Goal: Task Accomplishment & Management: Use online tool/utility

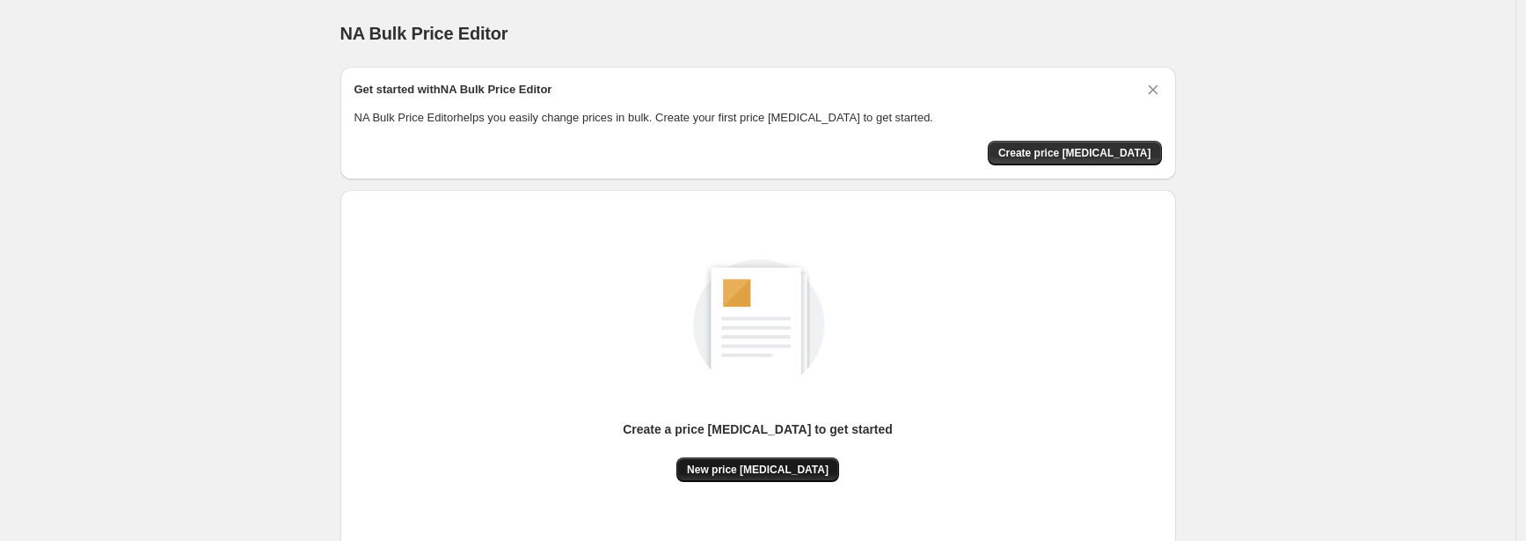
click at [729, 469] on span "New price [MEDICAL_DATA]" at bounding box center [758, 470] width 142 height 14
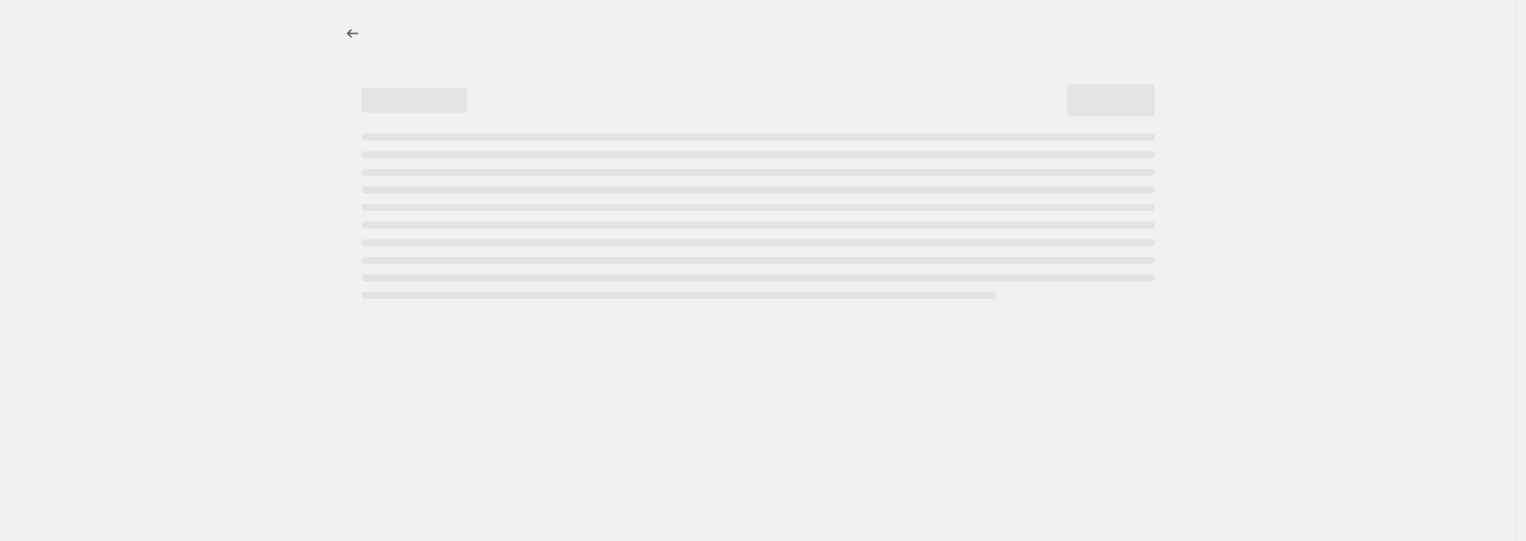
select select "percentage"
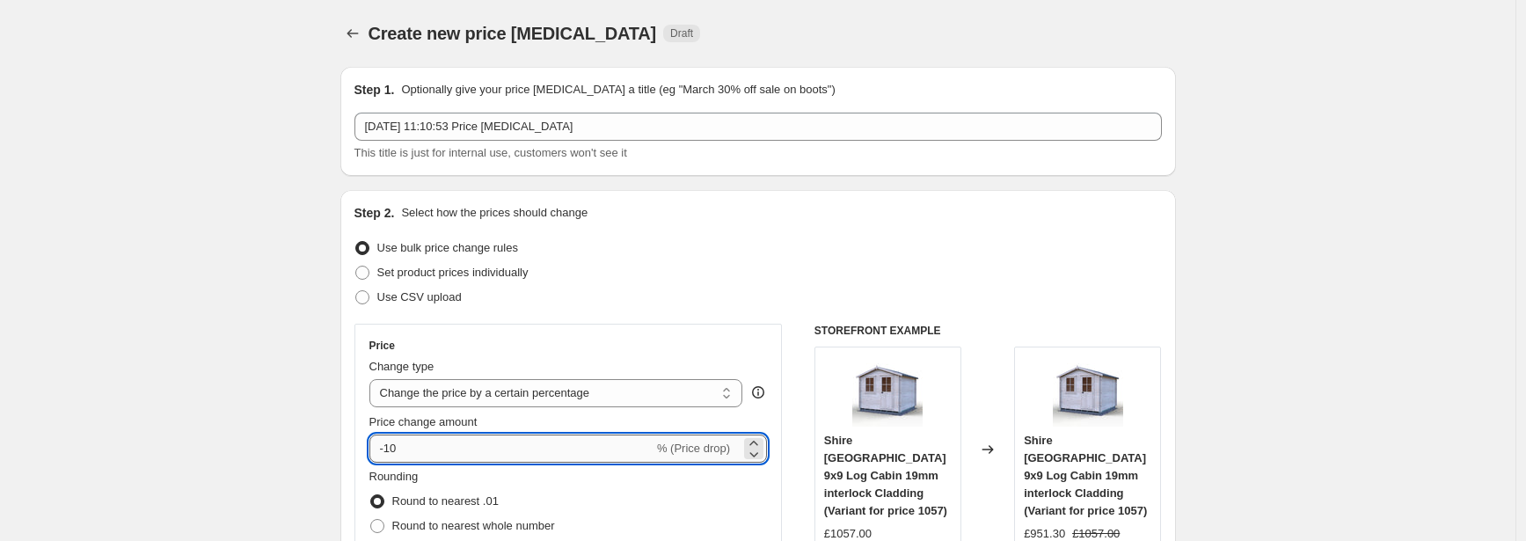
click at [501, 451] on input "-10" at bounding box center [511, 448] width 284 height 28
type input "-1"
type input "-4"
type input "-39"
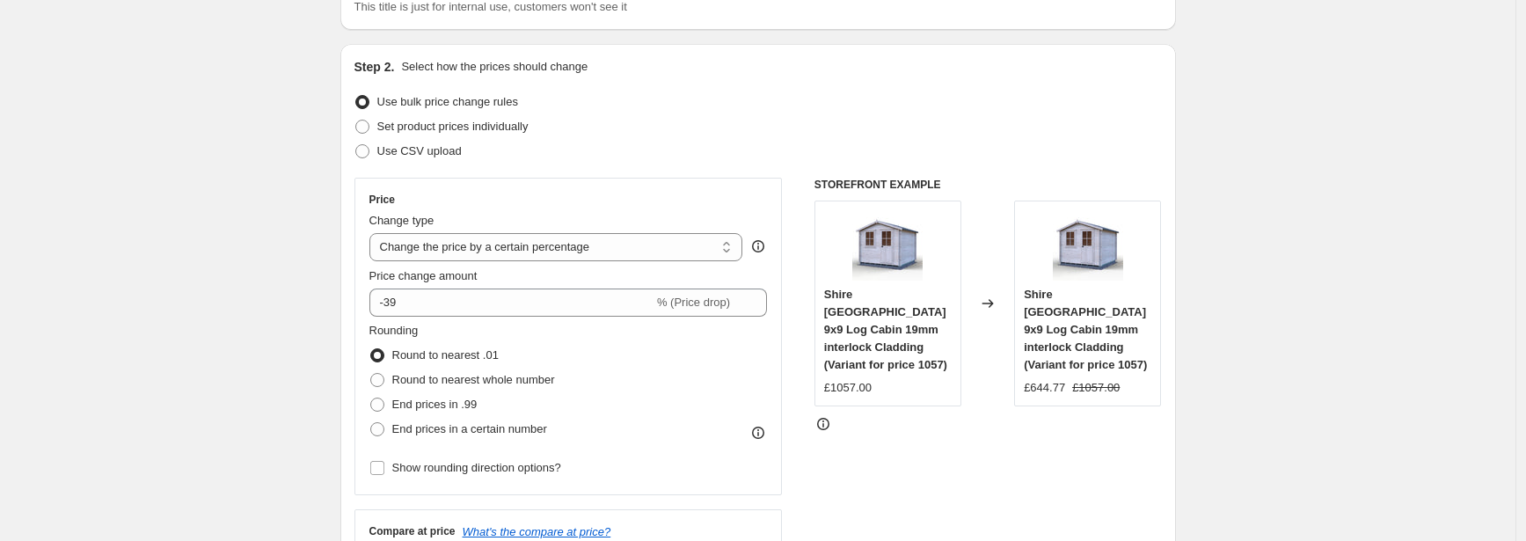
scroll to position [183, 0]
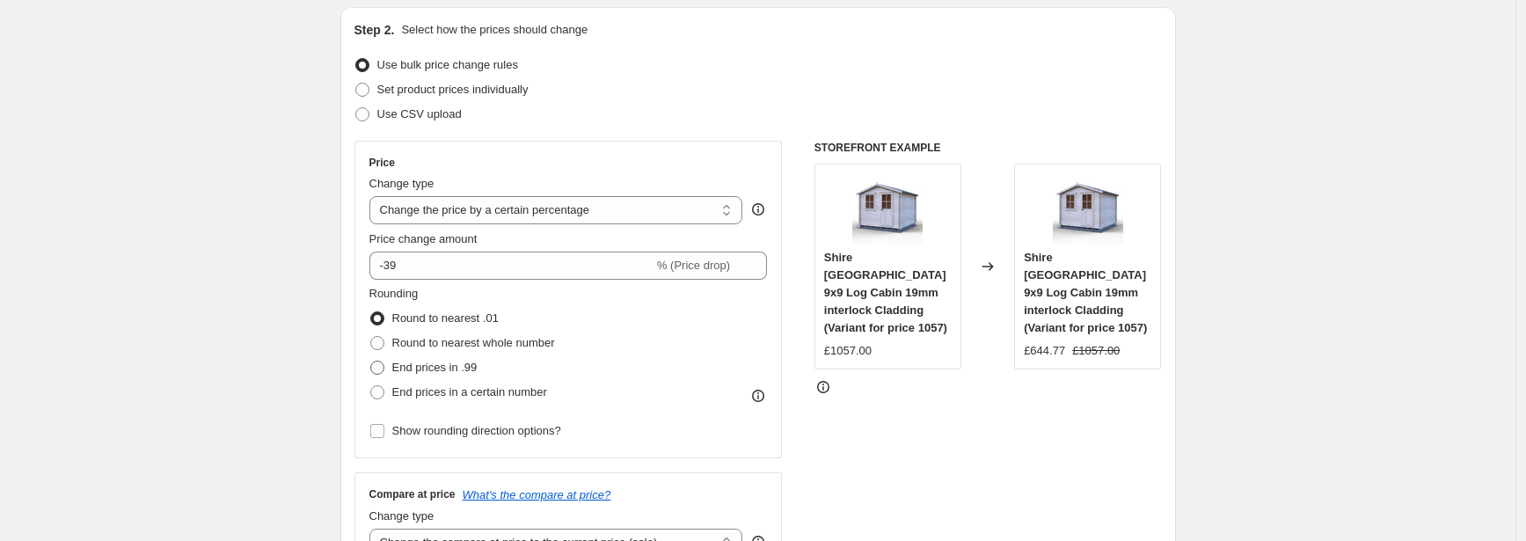
click at [470, 365] on span "End prices in .99" at bounding box center [434, 367] width 85 height 13
click at [371, 361] on input "End prices in .99" at bounding box center [370, 361] width 1 height 1
radio input "true"
click at [535, 397] on span "End prices in a certain number" at bounding box center [469, 391] width 155 height 13
click at [371, 386] on input "End prices in a certain number" at bounding box center [370, 385] width 1 height 1
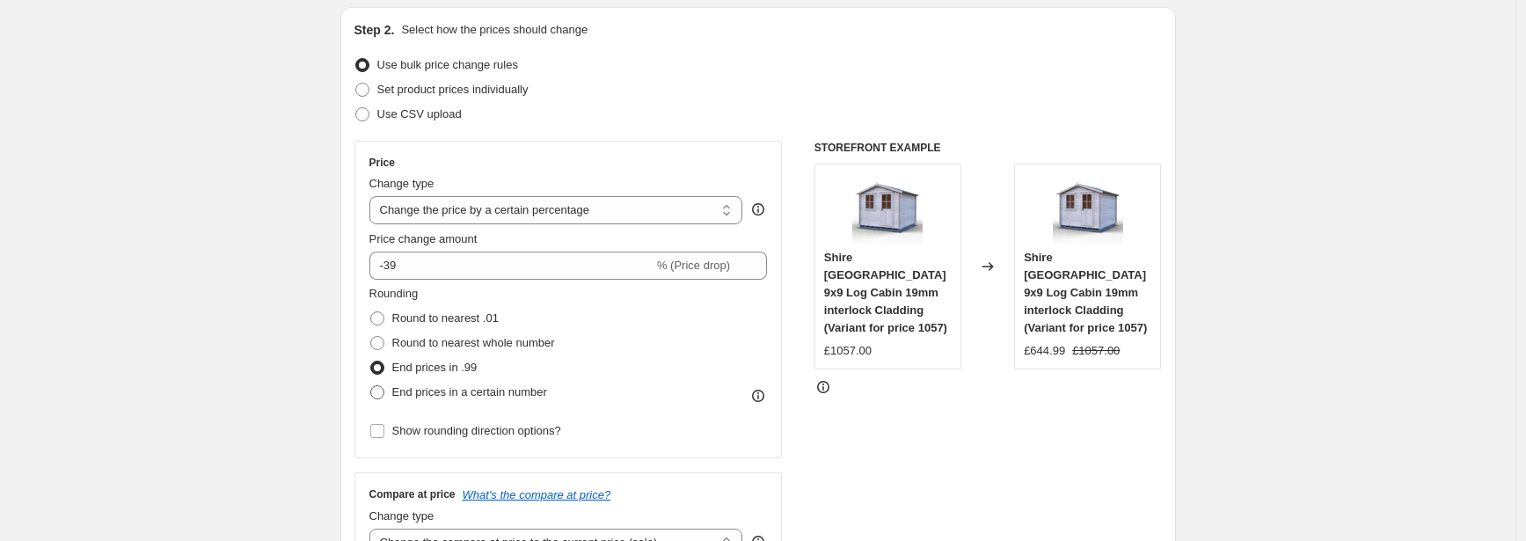
radio input "true"
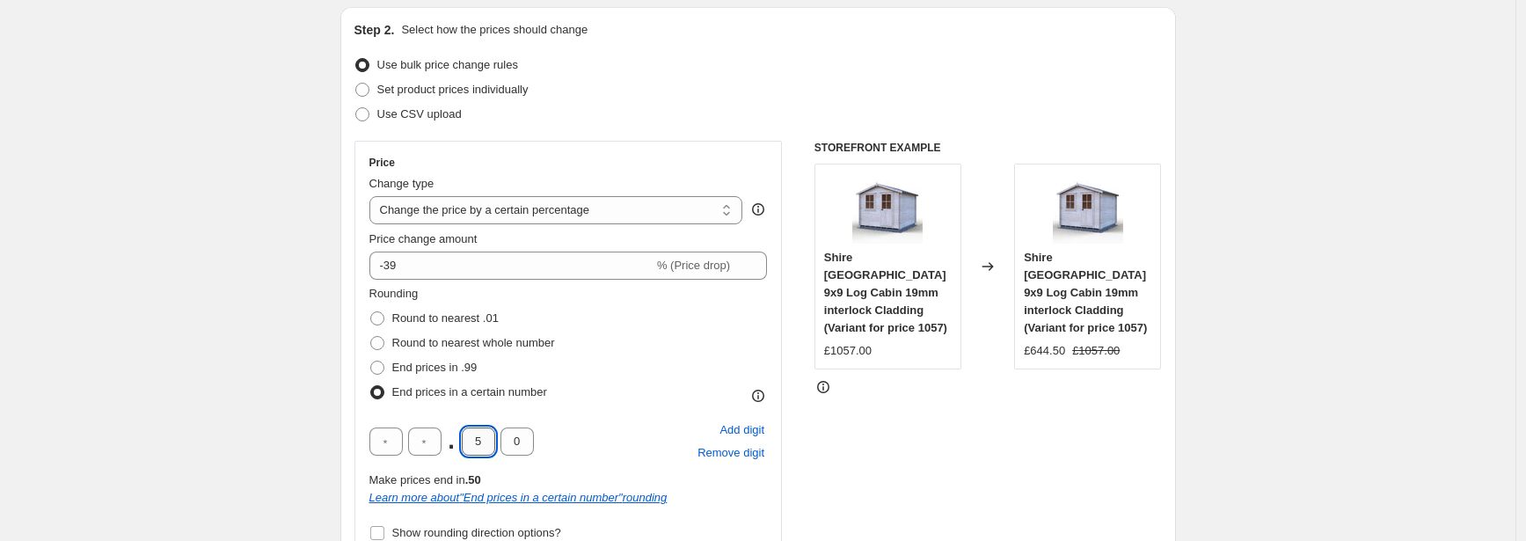
click at [494, 444] on input "5" at bounding box center [478, 441] width 33 height 28
type input "4"
type input "9"
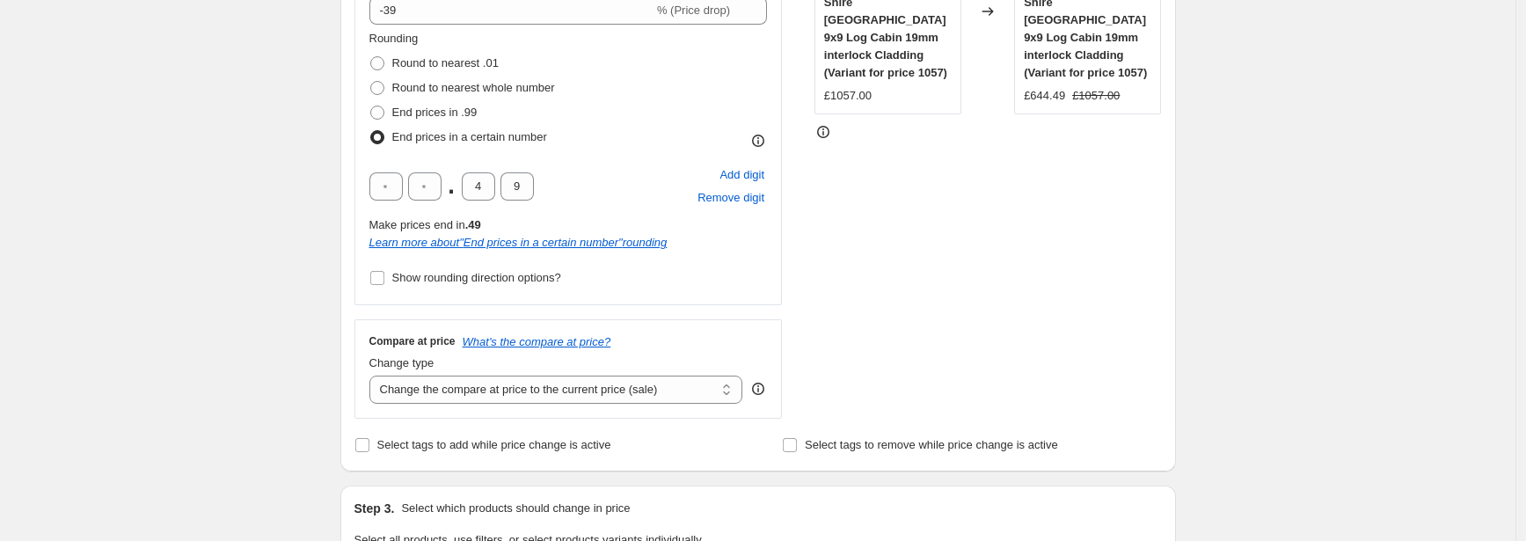
scroll to position [447, 0]
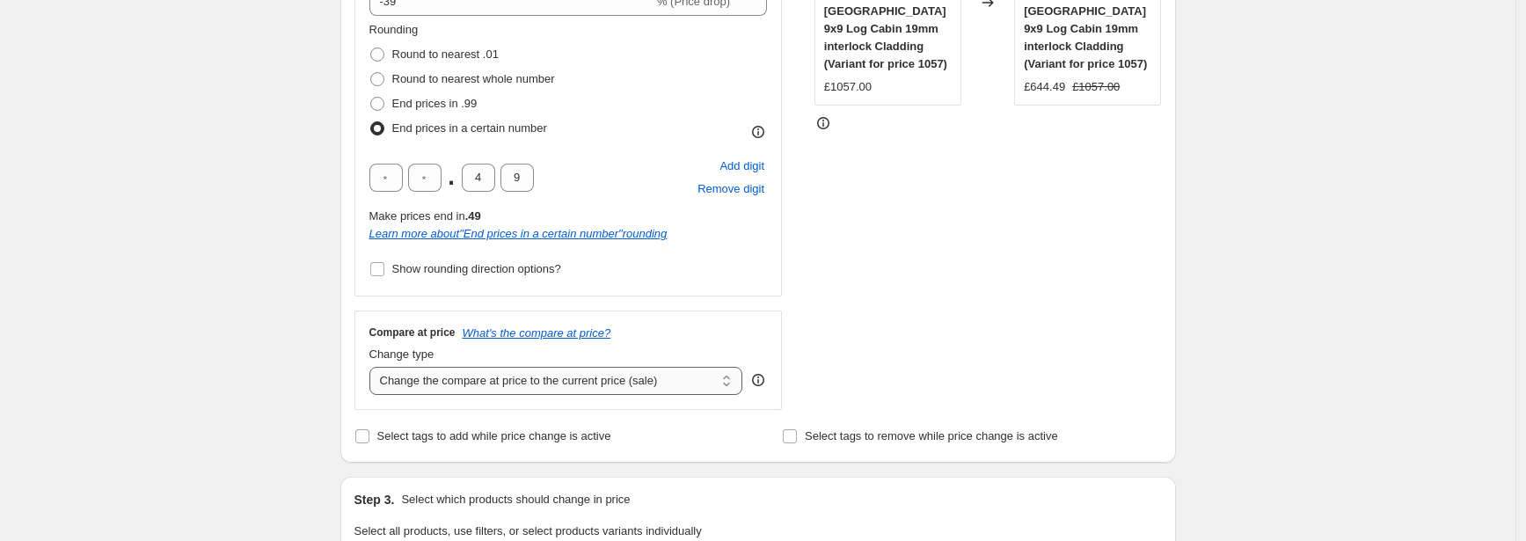
click at [432, 383] on select "Change the compare at price to the current price (sale) Change the compare at p…" at bounding box center [556, 381] width 374 height 28
select select "remove"
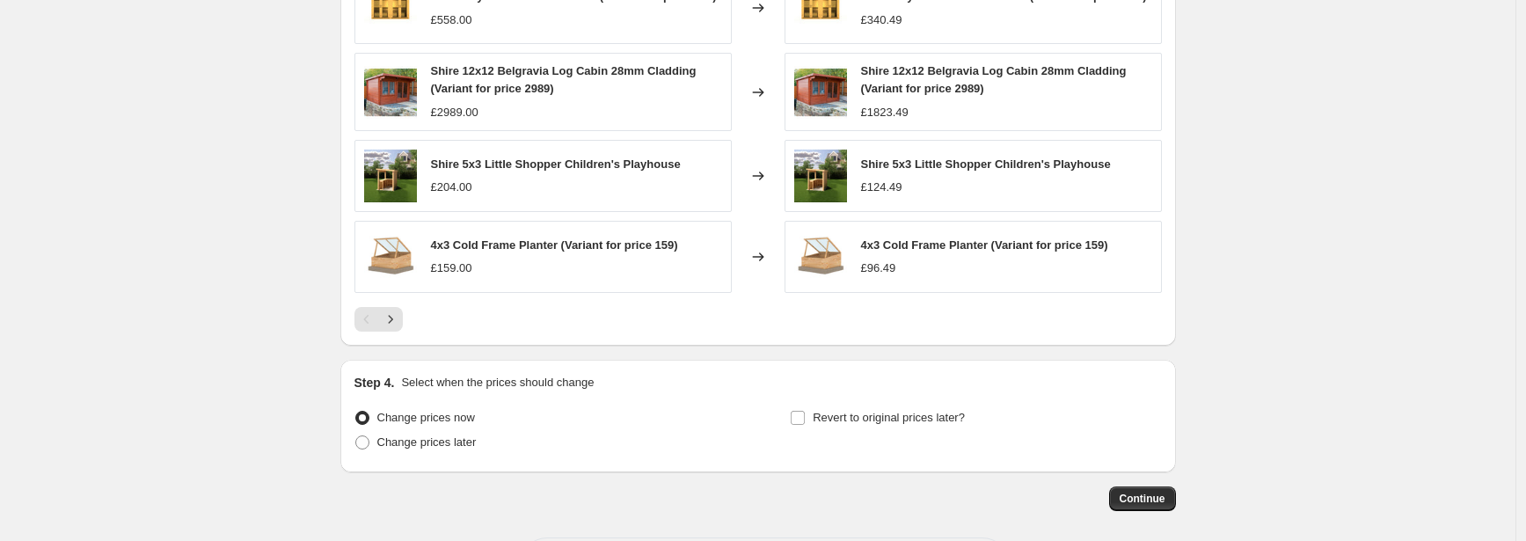
scroll to position [1336, 0]
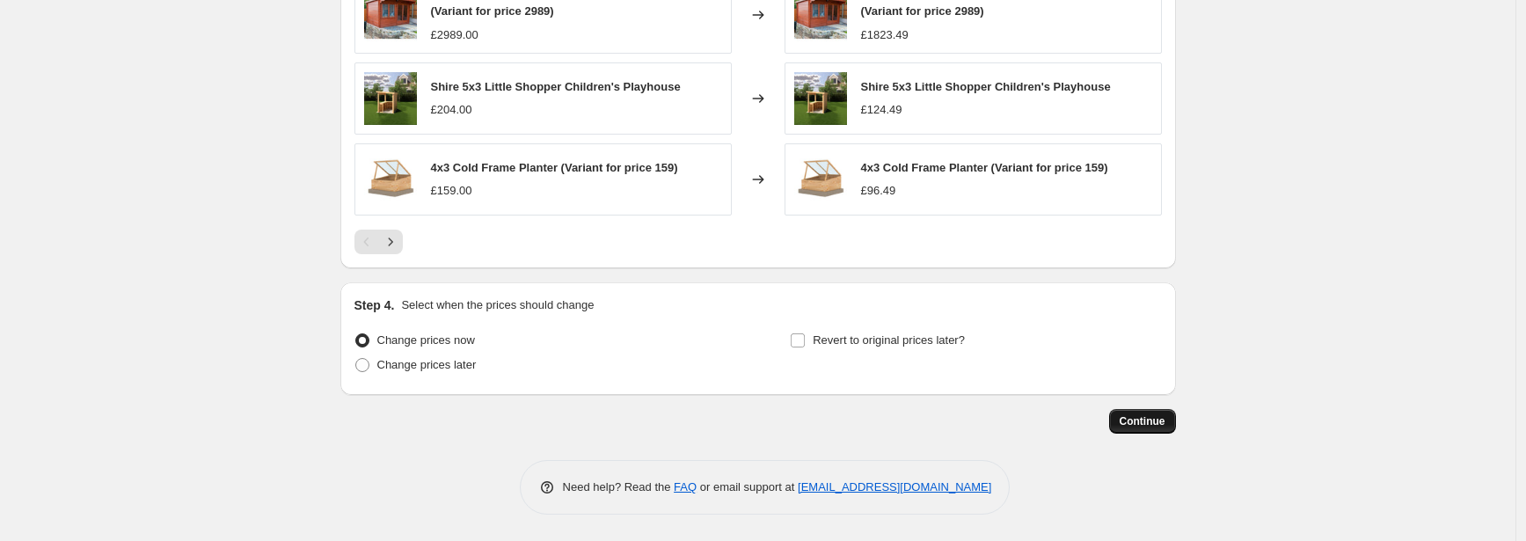
click at [1148, 417] on span "Continue" at bounding box center [1143, 421] width 46 height 14
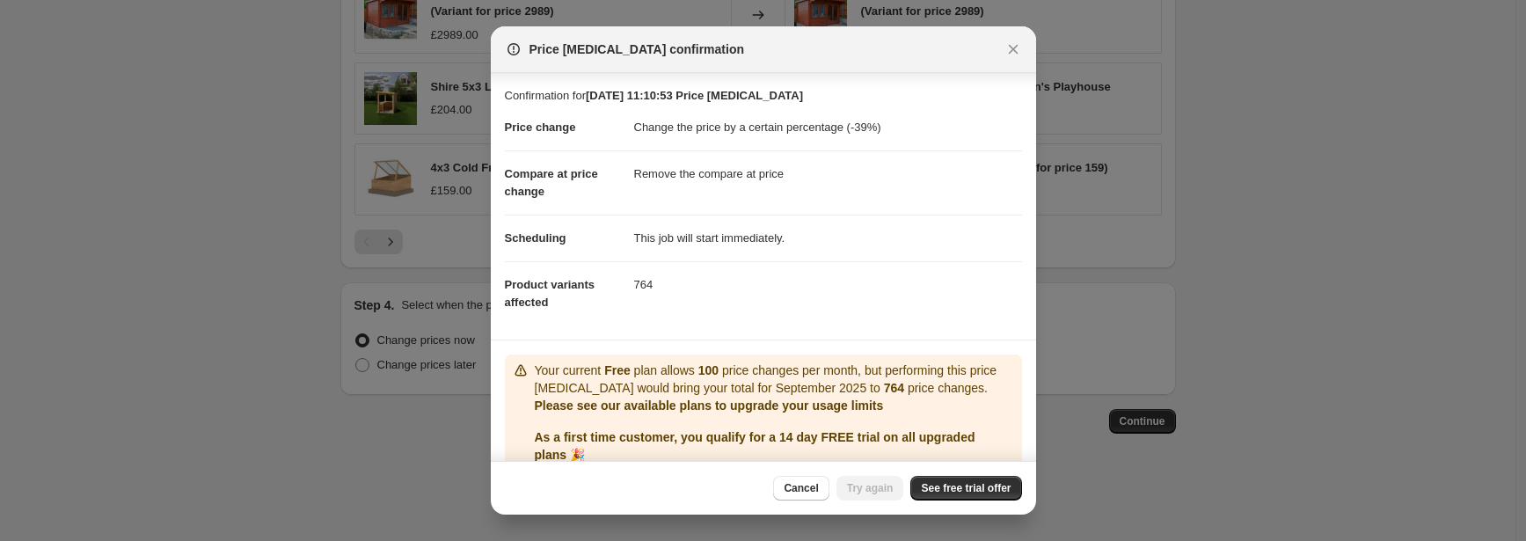
scroll to position [91, 0]
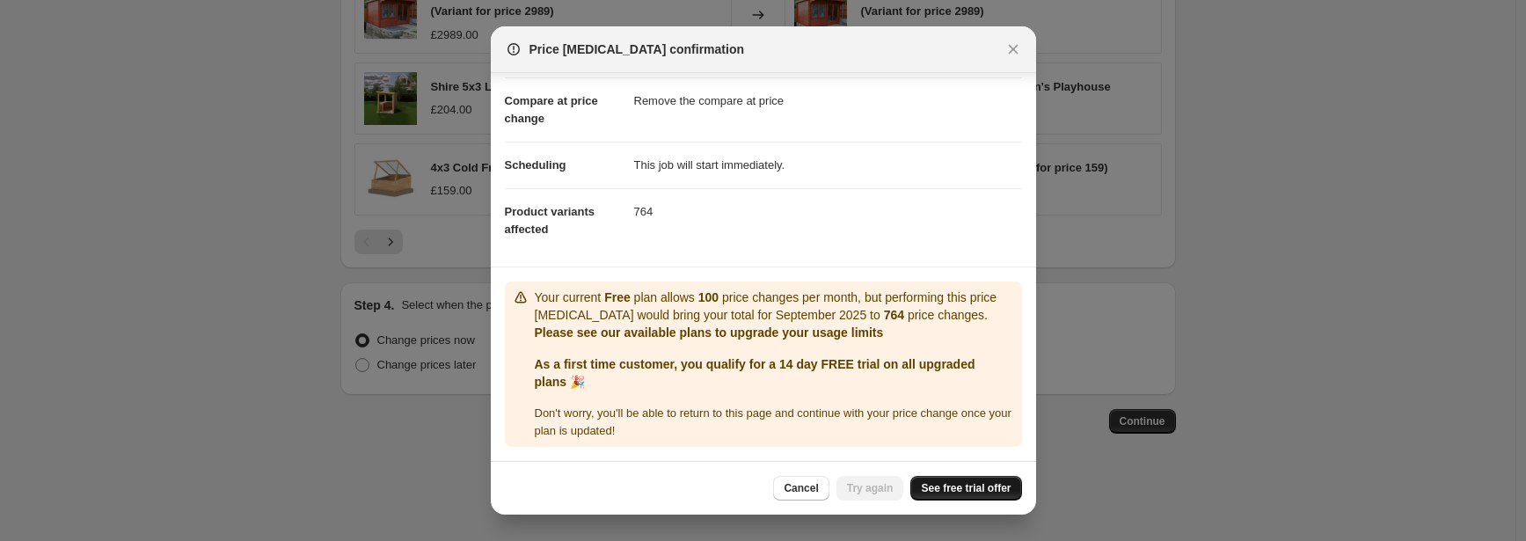
click at [947, 485] on span "See free trial offer" at bounding box center [966, 488] width 90 height 14
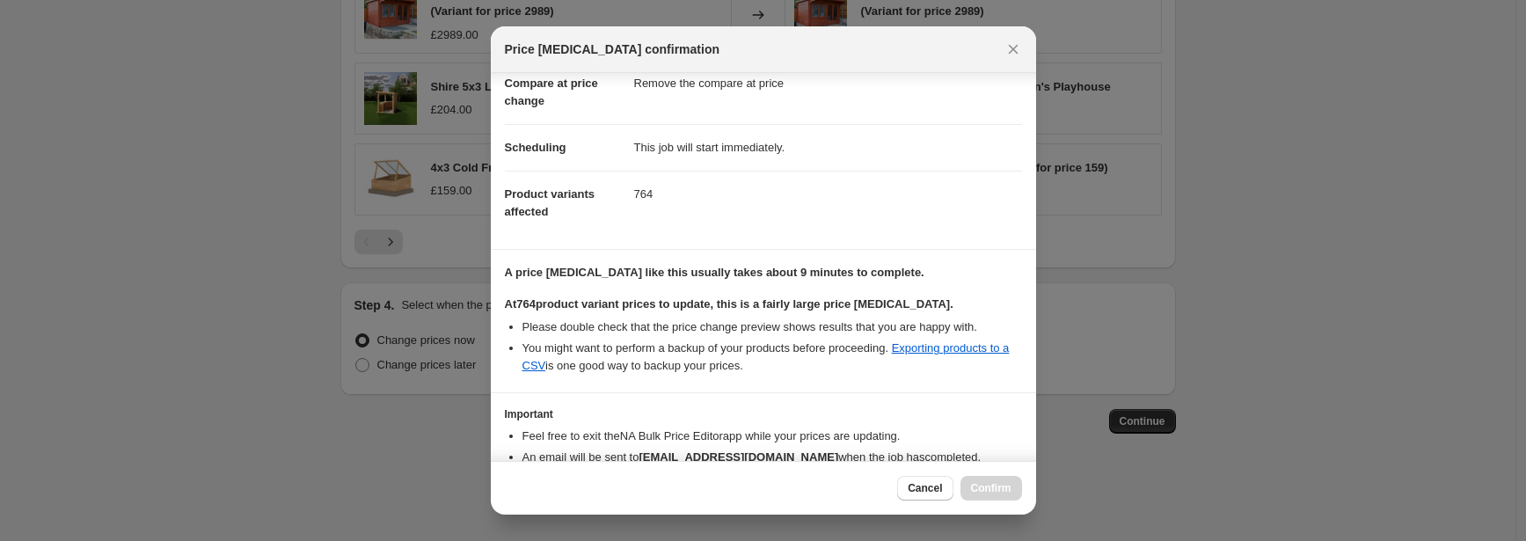
scroll to position [188, 0]
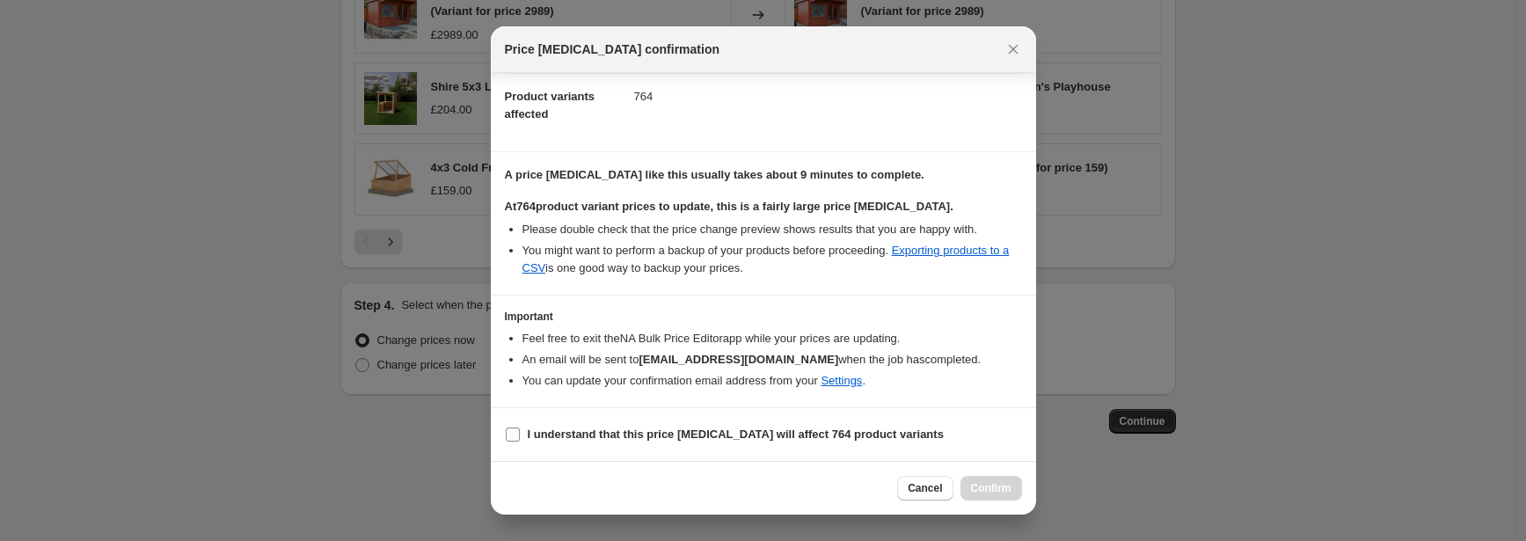
click at [657, 432] on b "I understand that this price change job will affect 764 product variants" at bounding box center [736, 433] width 416 height 13
click at [520, 432] on input "I understand that this price change job will affect 764 product variants" at bounding box center [513, 434] width 14 height 14
checkbox input "true"
click at [991, 485] on span "Confirm" at bounding box center [991, 488] width 40 height 14
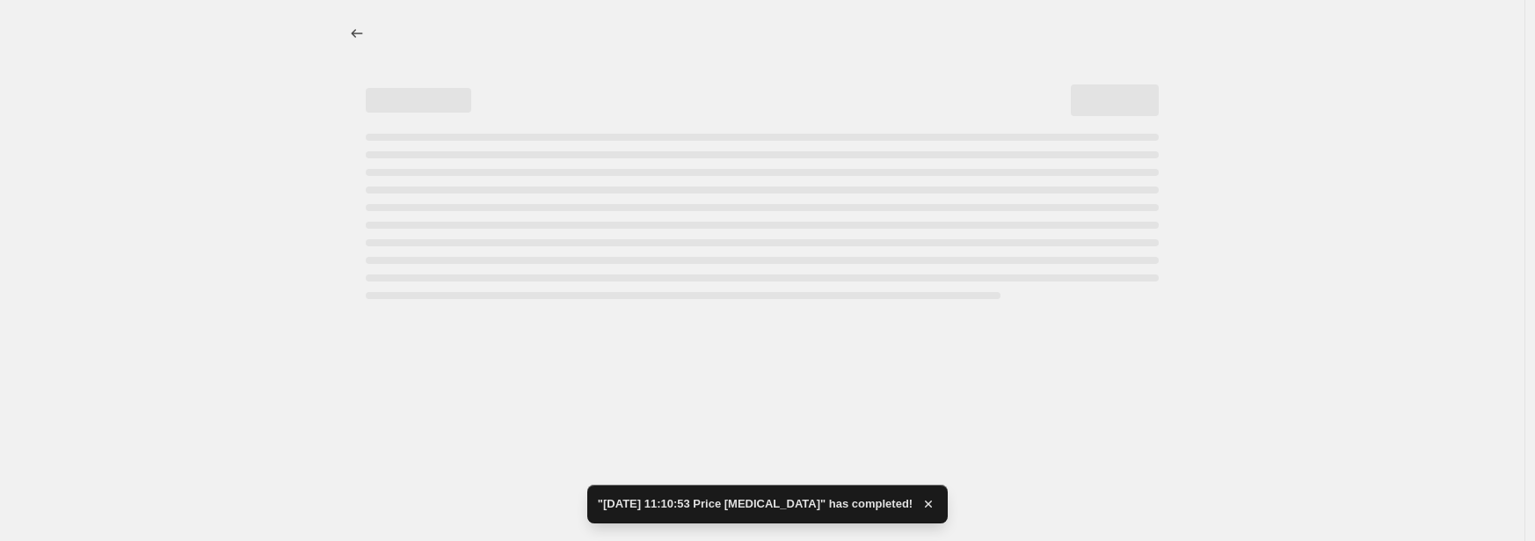
select select "percentage"
select select "remove"
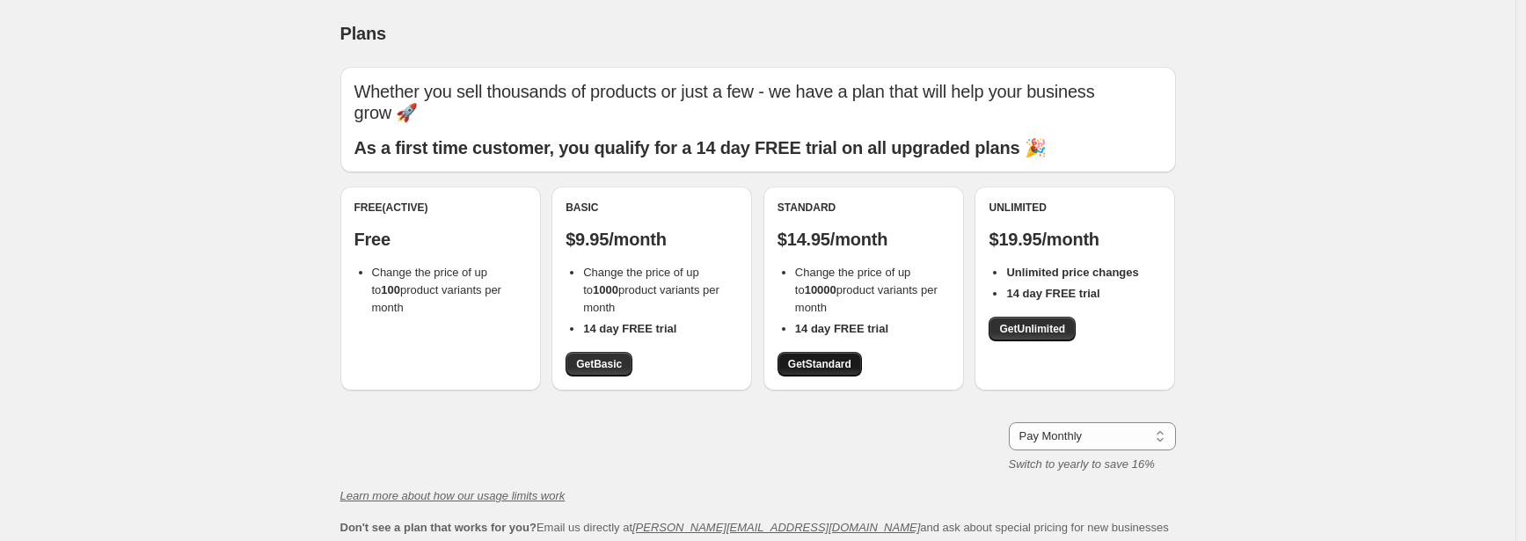
click at [821, 357] on span "Get Standard" at bounding box center [819, 364] width 63 height 14
